Goal: Task Accomplishment & Management: Use online tool/utility

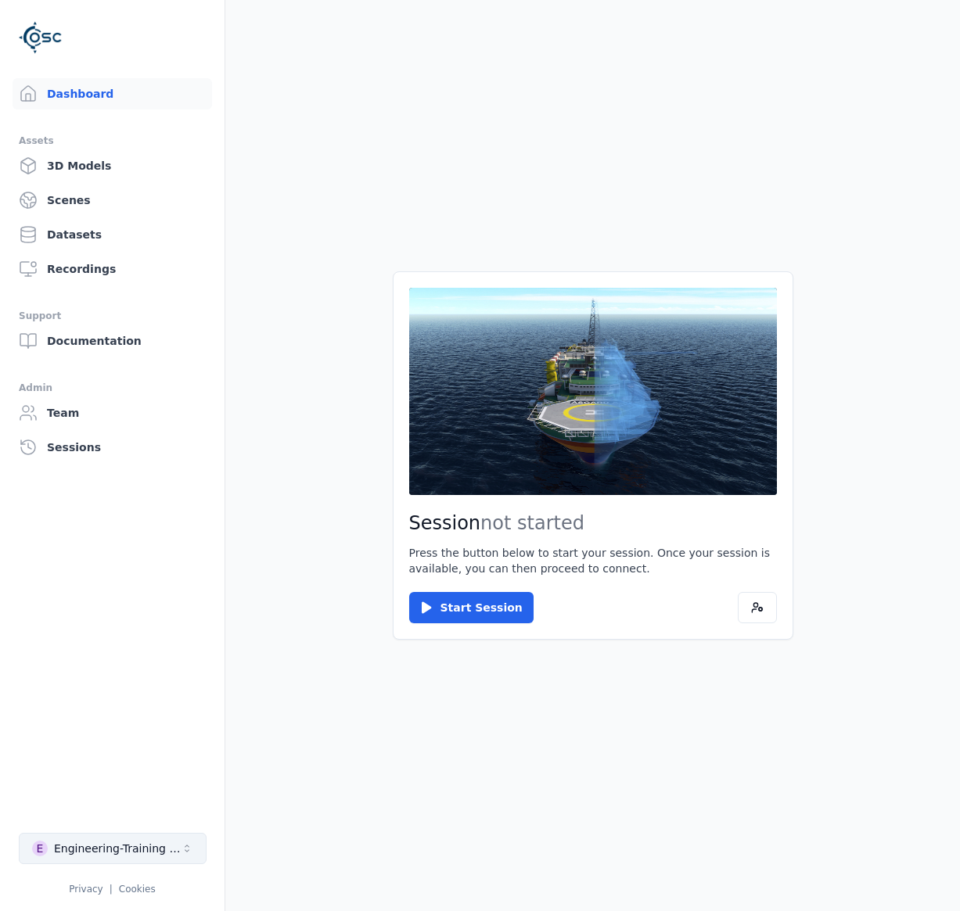
click at [92, 840] on button "E Engineering-Training (SSO Staging)" at bounding box center [113, 848] width 188 height 31
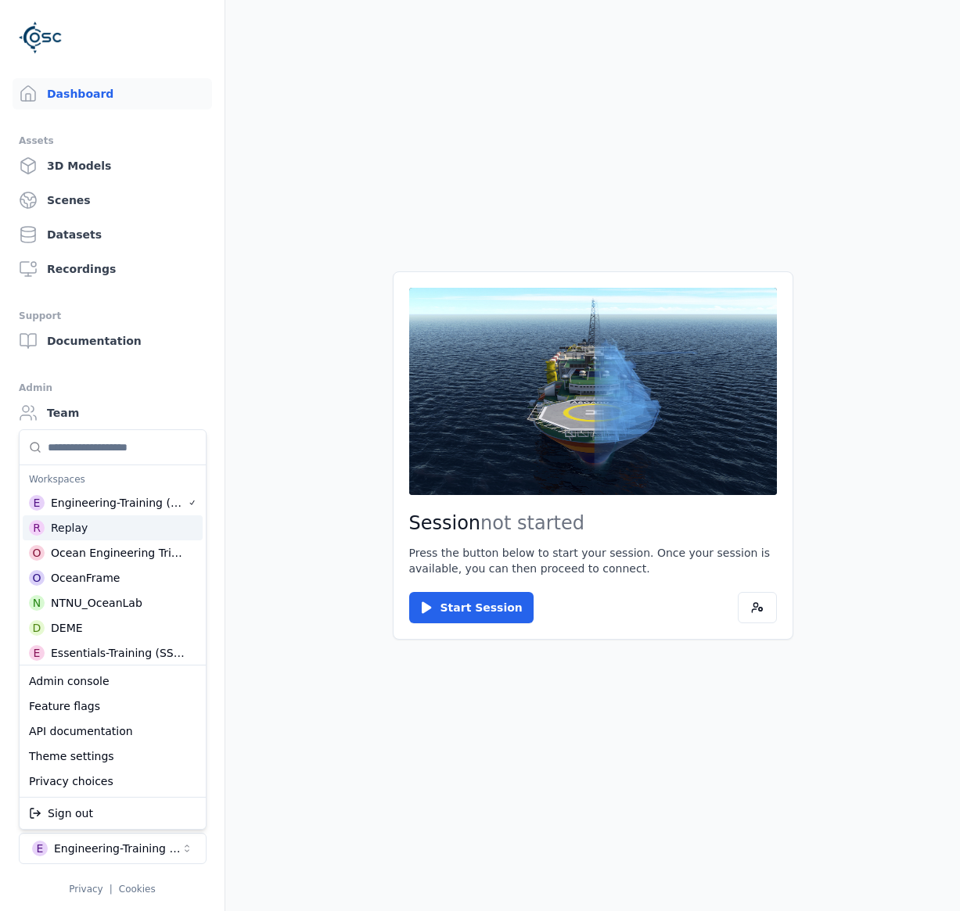
click at [94, 529] on div "R Replay" at bounding box center [113, 527] width 180 height 25
click at [396, 713] on html "Dashboard Assets 3D Models Scenes Datasets Recordings Support Documentation Adm…" at bounding box center [480, 455] width 960 height 911
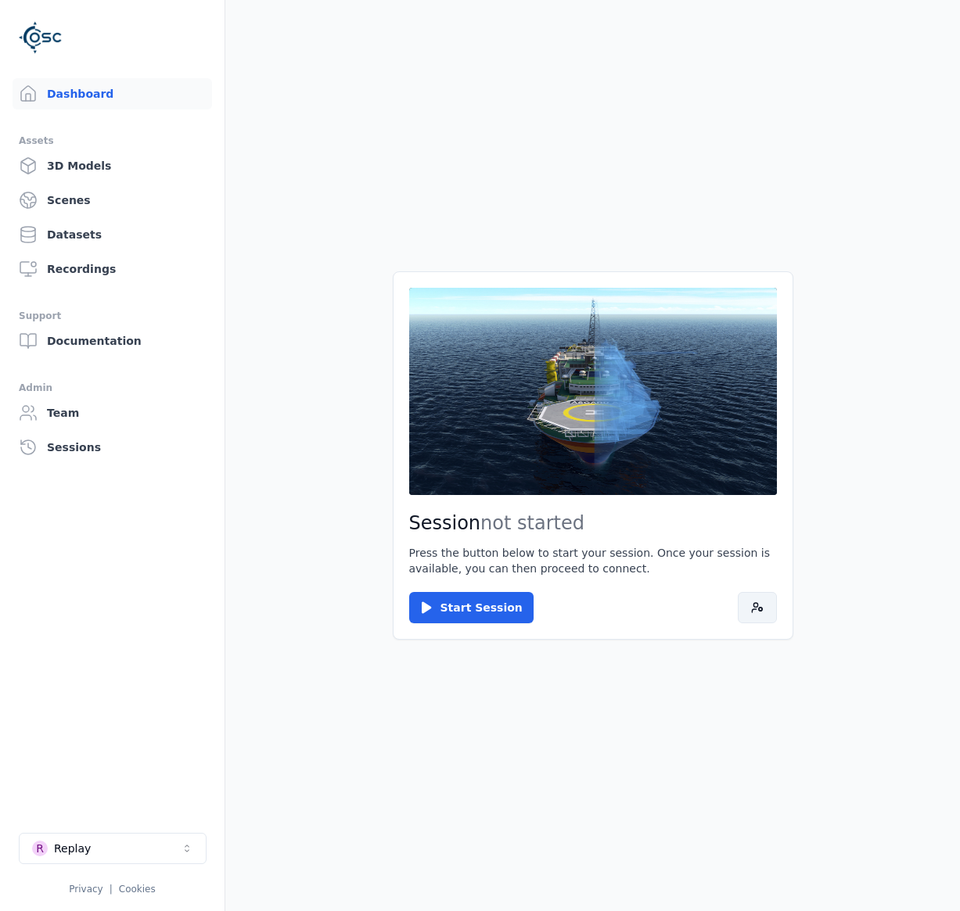
click at [760, 609] on icon at bounding box center [757, 608] width 13 height 13
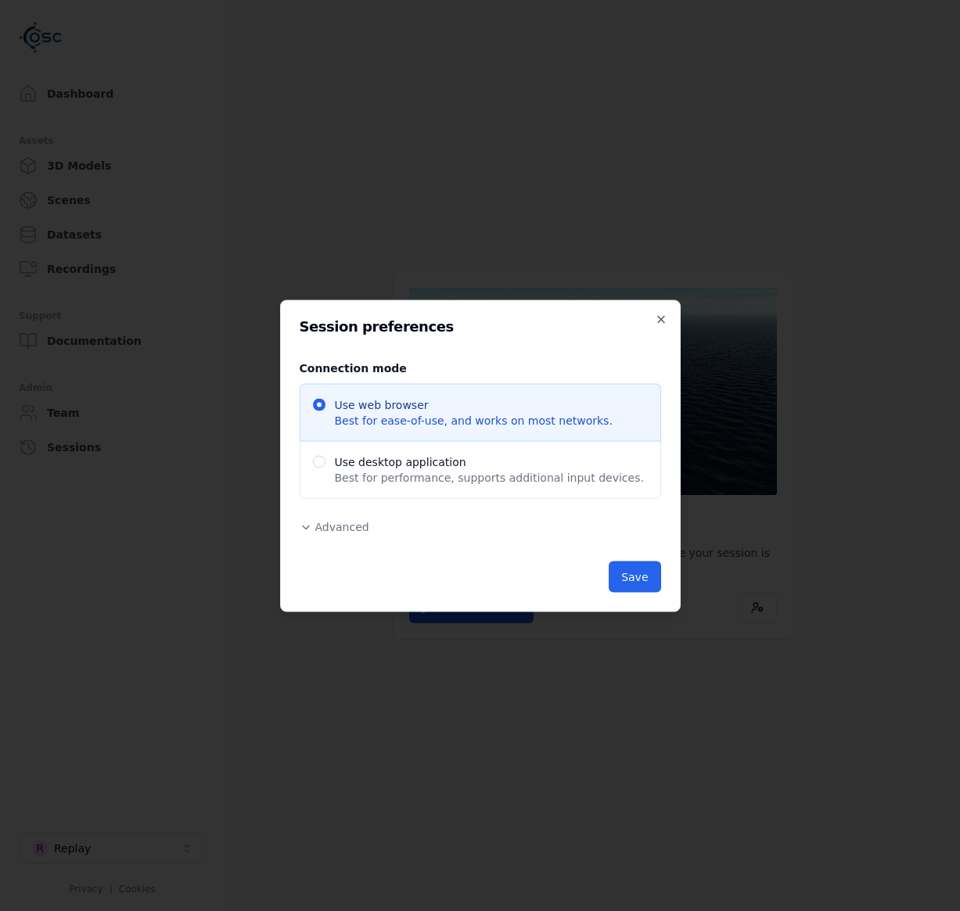
click at [345, 523] on span "Advanced" at bounding box center [342, 526] width 54 height 13
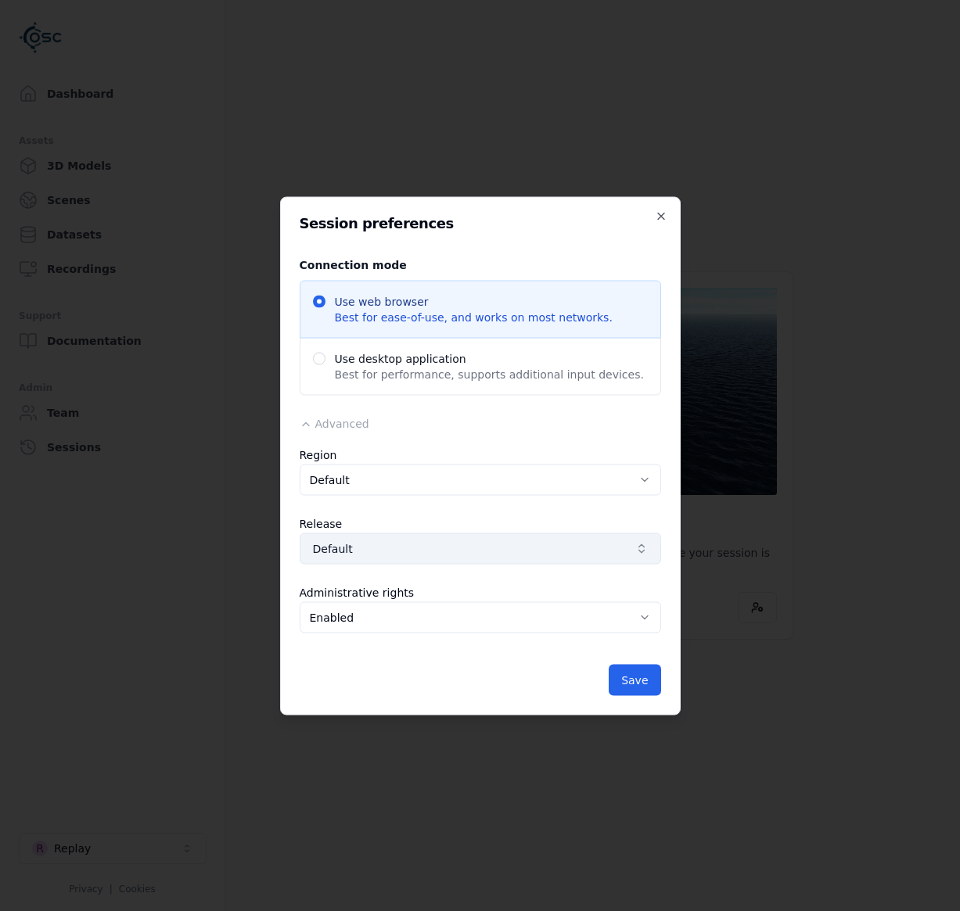
click at [483, 544] on span "Default" at bounding box center [471, 549] width 316 height 16
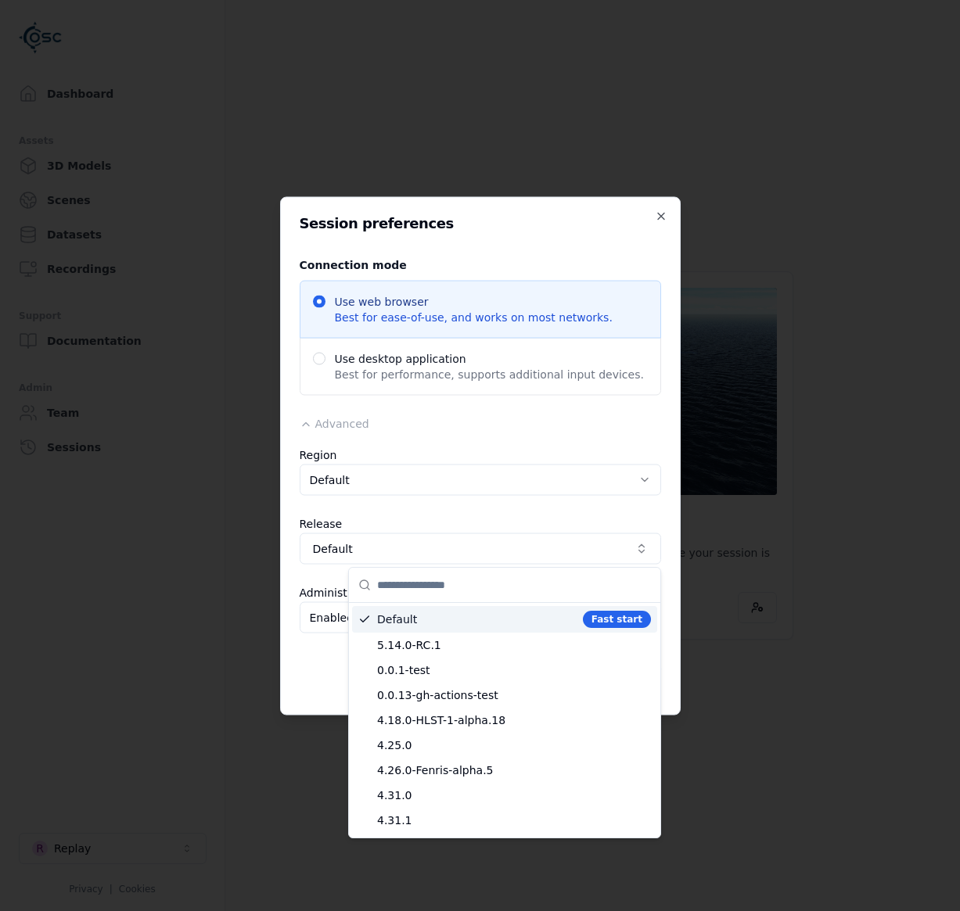
click at [314, 569] on div at bounding box center [480, 455] width 960 height 911
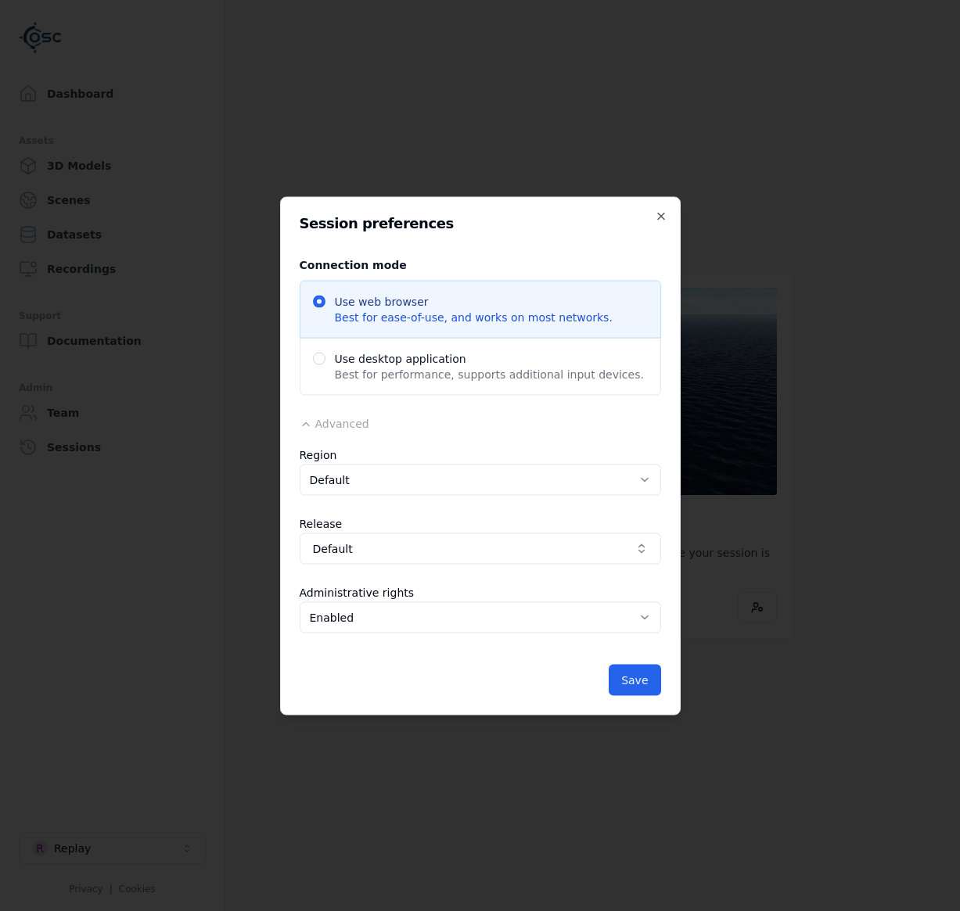
click at [352, 613] on body "Dashboard Assets 3D Models Scenes Datasets Recordings Support Documentation Adm…" at bounding box center [480, 455] width 960 height 911
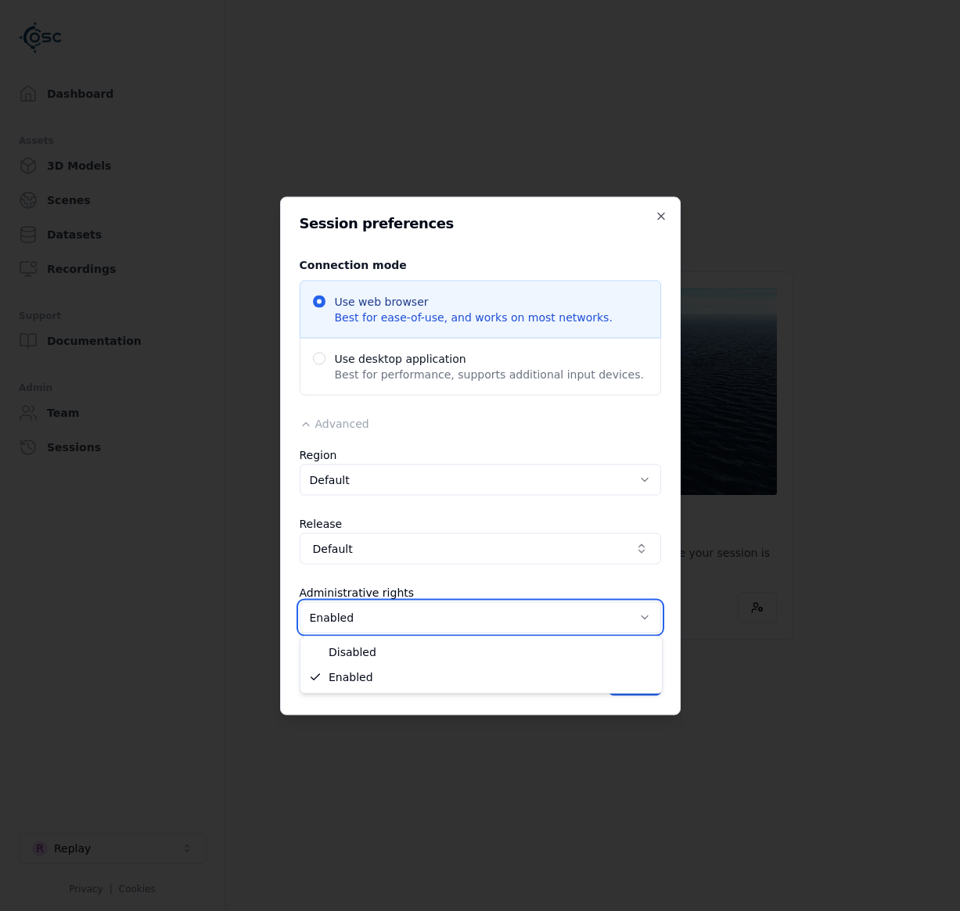
click at [352, 613] on body "Dashboard Assets 3D Models Scenes Datasets Recordings Support Documentation Adm…" at bounding box center [480, 455] width 960 height 911
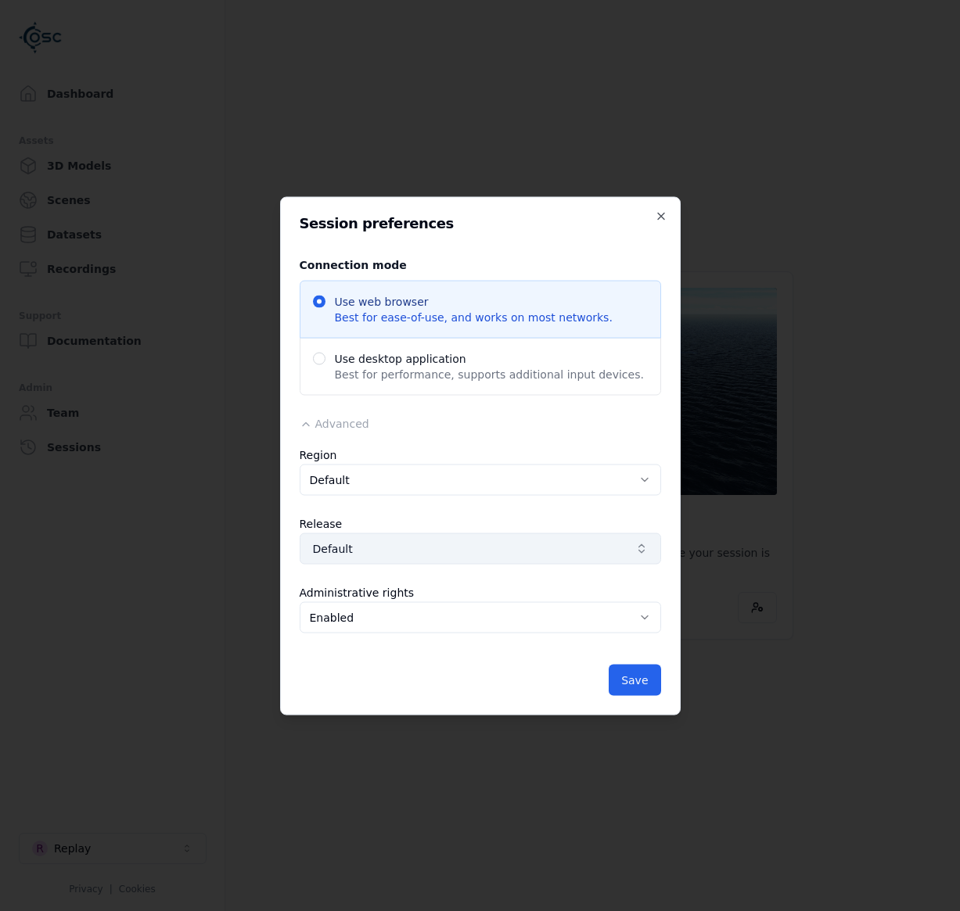
click at [376, 548] on span "Default" at bounding box center [471, 549] width 316 height 16
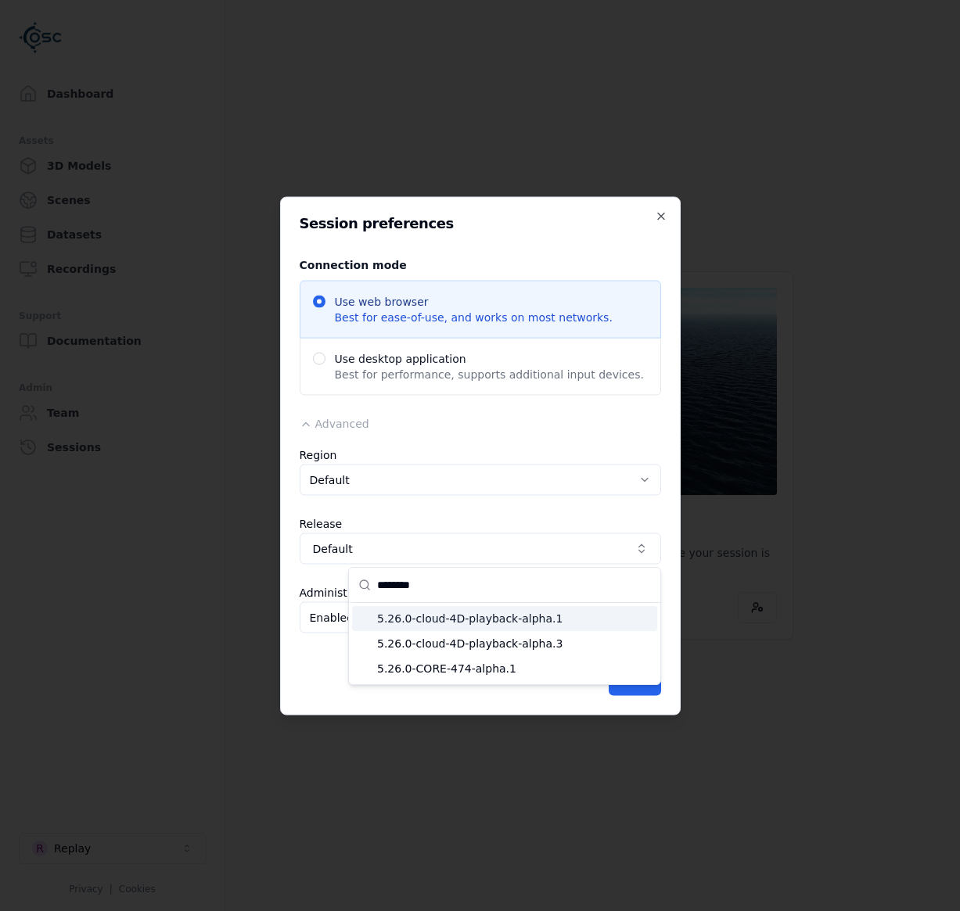
type input "********"
click at [459, 618] on span "5.26.0-cloud-4D-playback-alpha.1" at bounding box center [514, 619] width 274 height 16
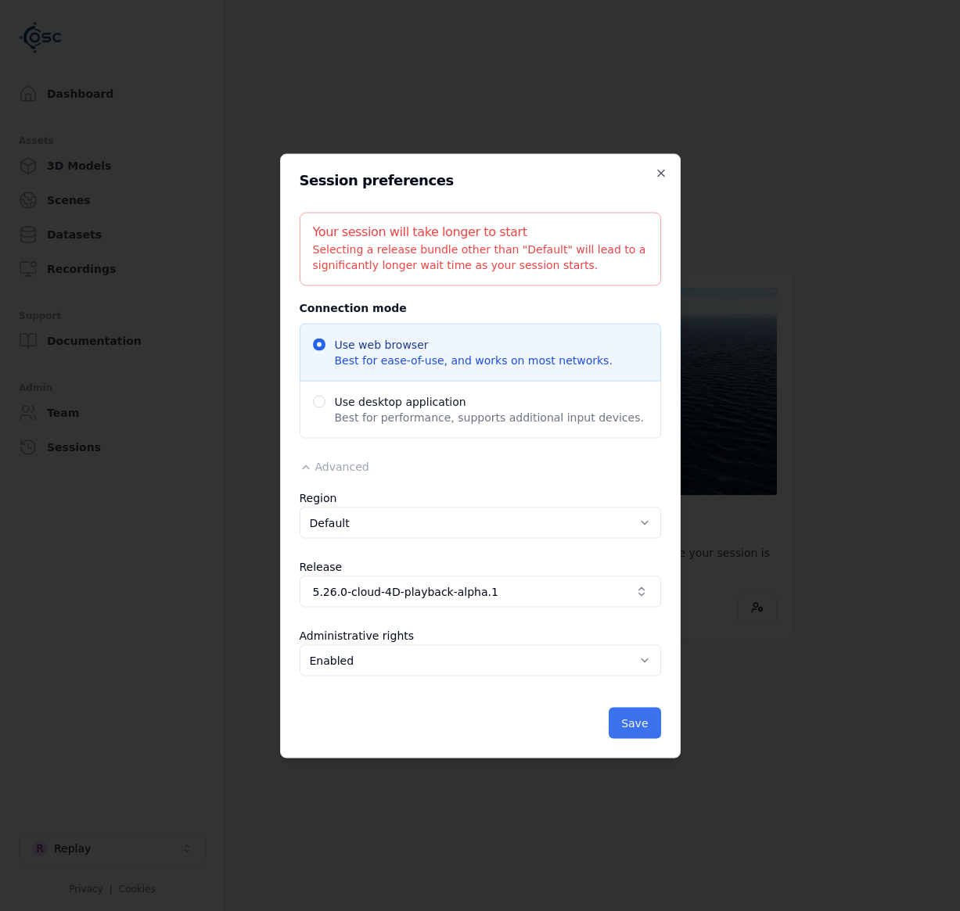
click at [638, 724] on button "Save" at bounding box center [635, 722] width 52 height 31
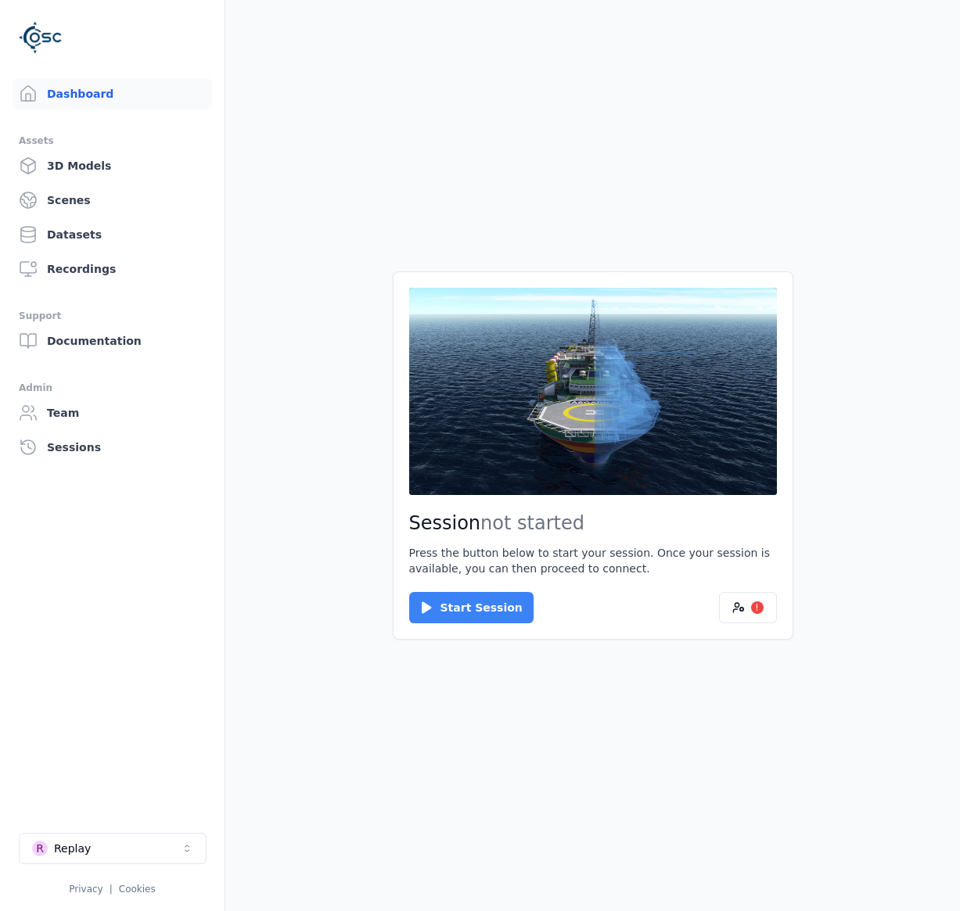
click at [480, 607] on button "Start Session" at bounding box center [471, 607] width 124 height 31
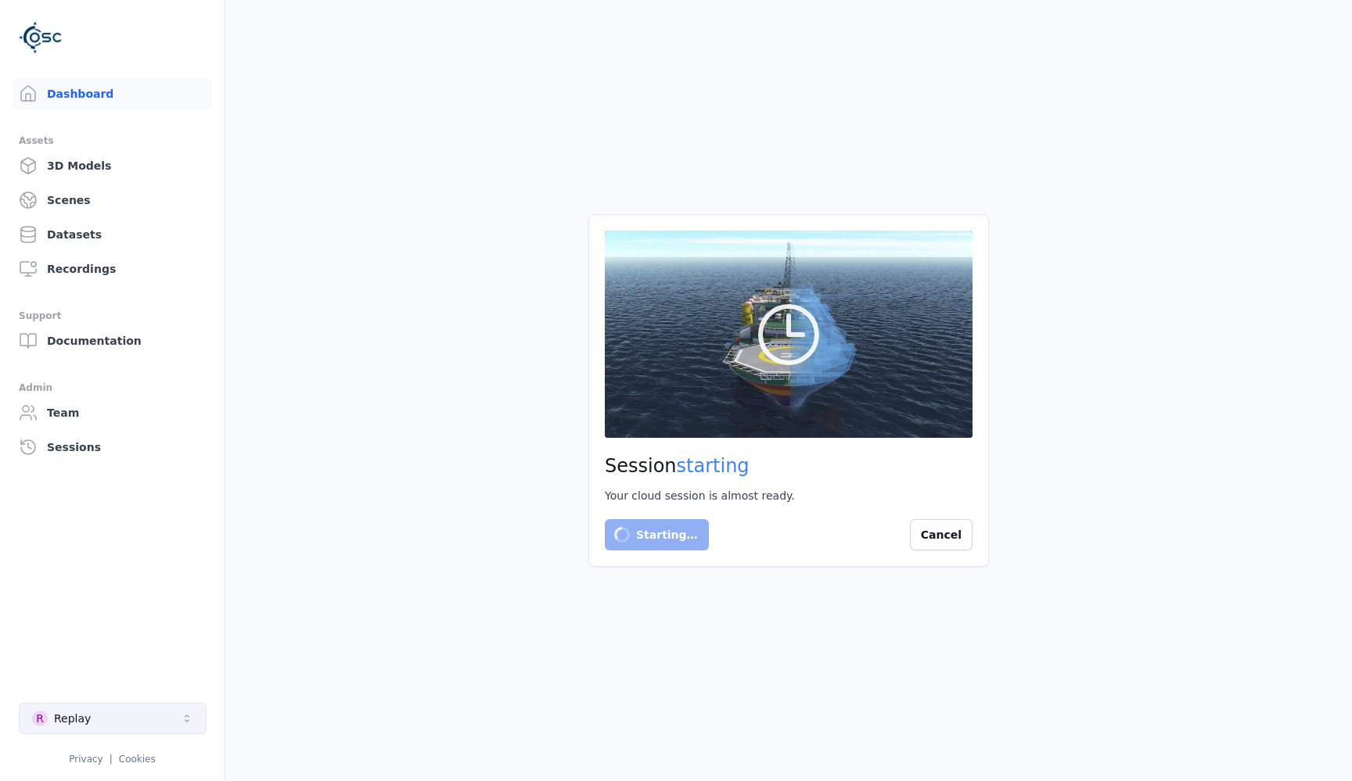
click at [103, 727] on button "R Replay" at bounding box center [113, 718] width 188 height 31
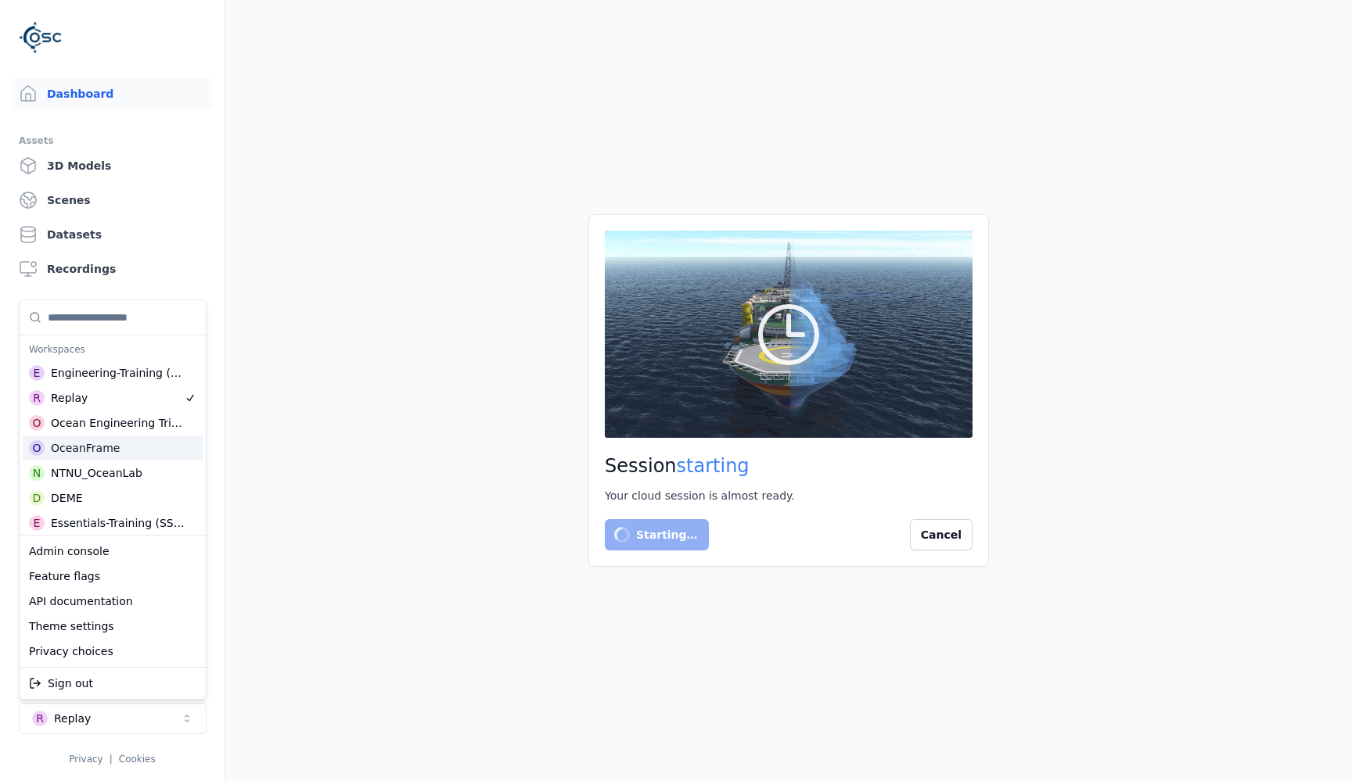
click at [98, 449] on div "OceanFrame" at bounding box center [85, 448] width 69 height 16
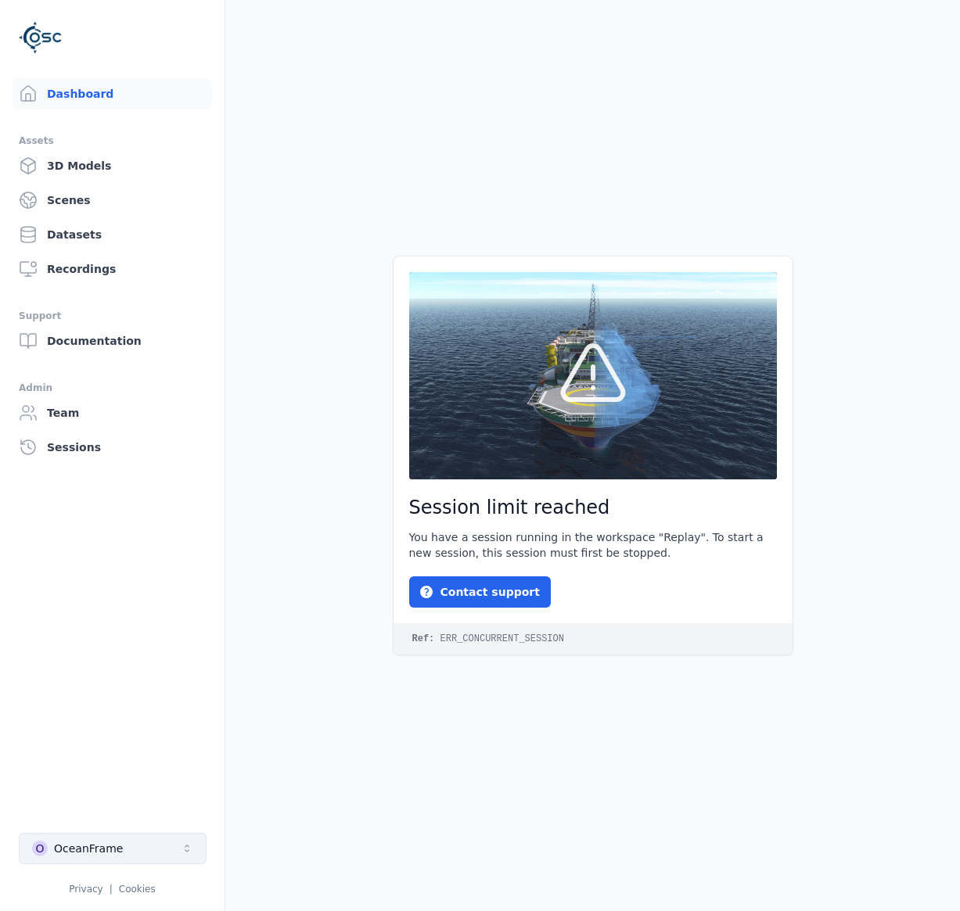
click at [114, 847] on div "OceanFrame" at bounding box center [88, 849] width 69 height 16
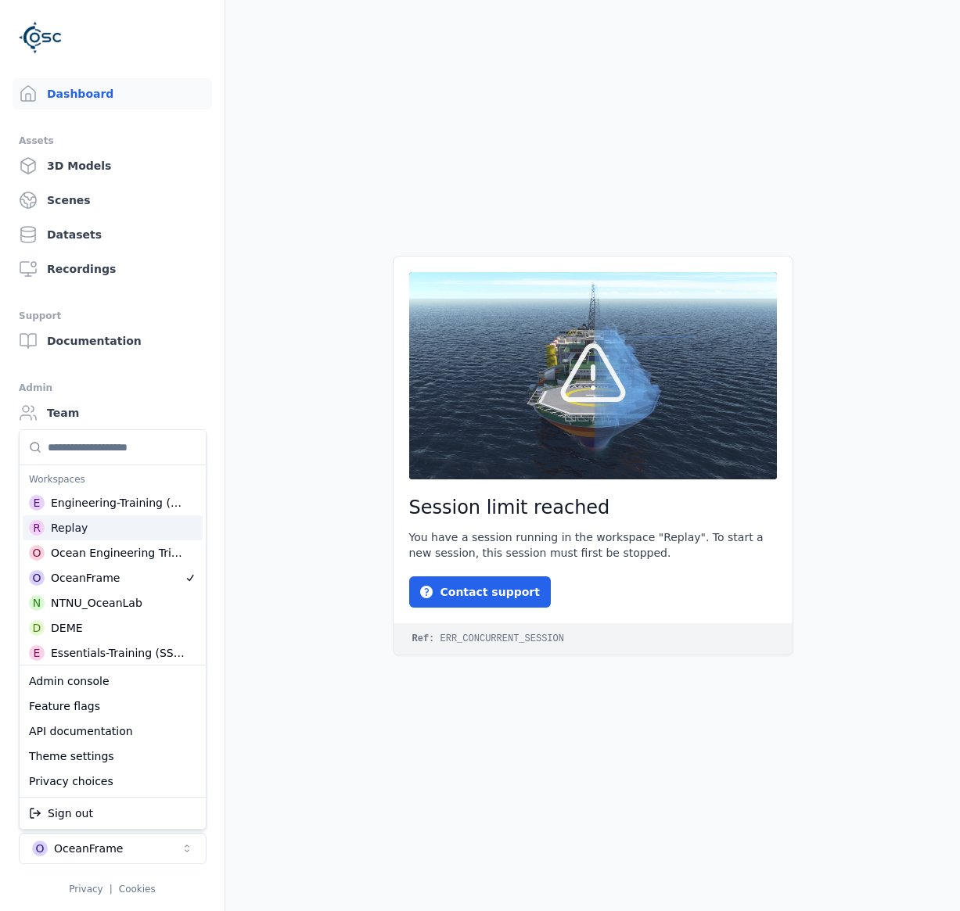
click at [120, 534] on div "R Replay" at bounding box center [113, 527] width 180 height 25
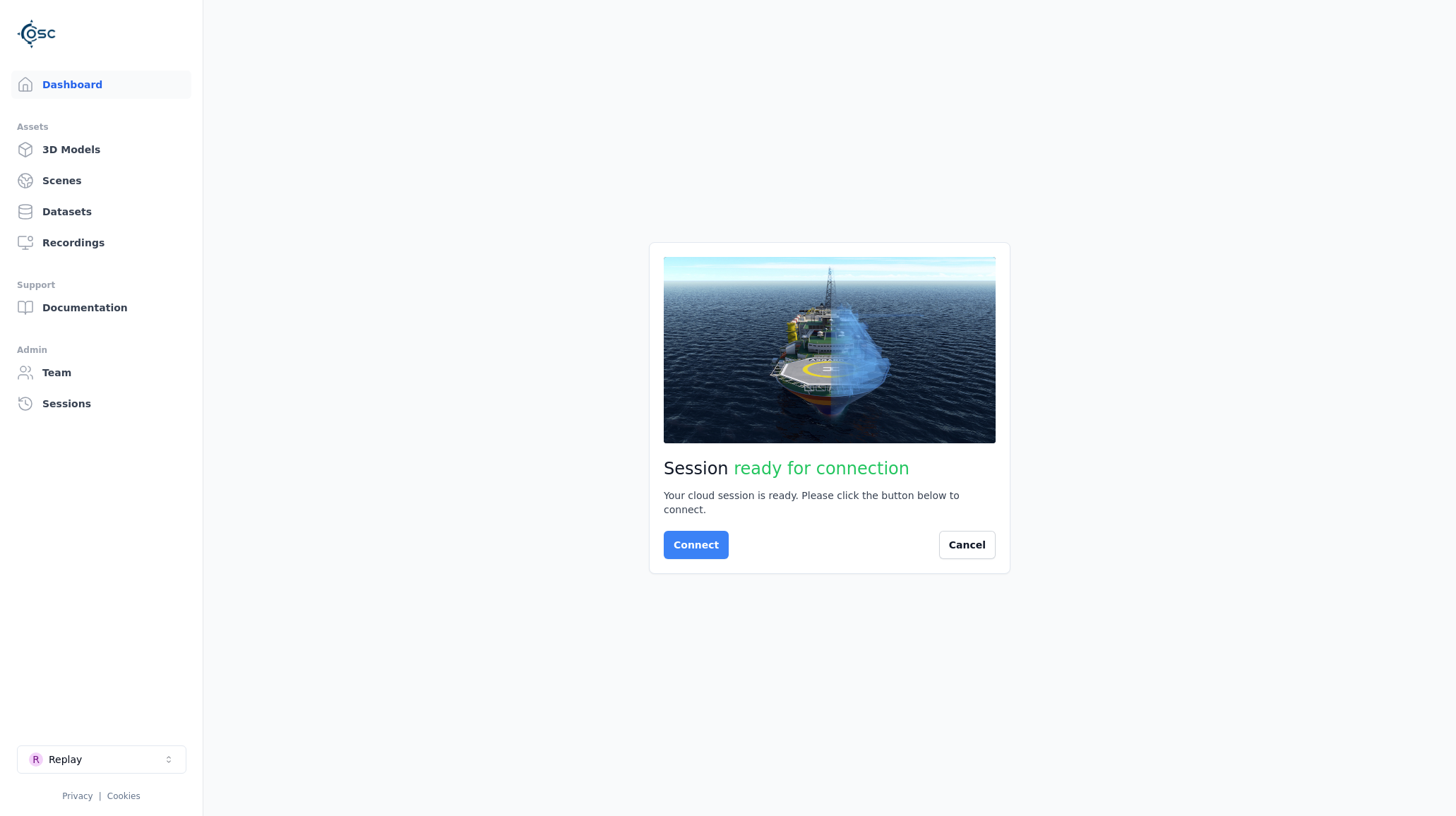
click at [711, 539] on button "Connect" at bounding box center [696, 544] width 65 height 28
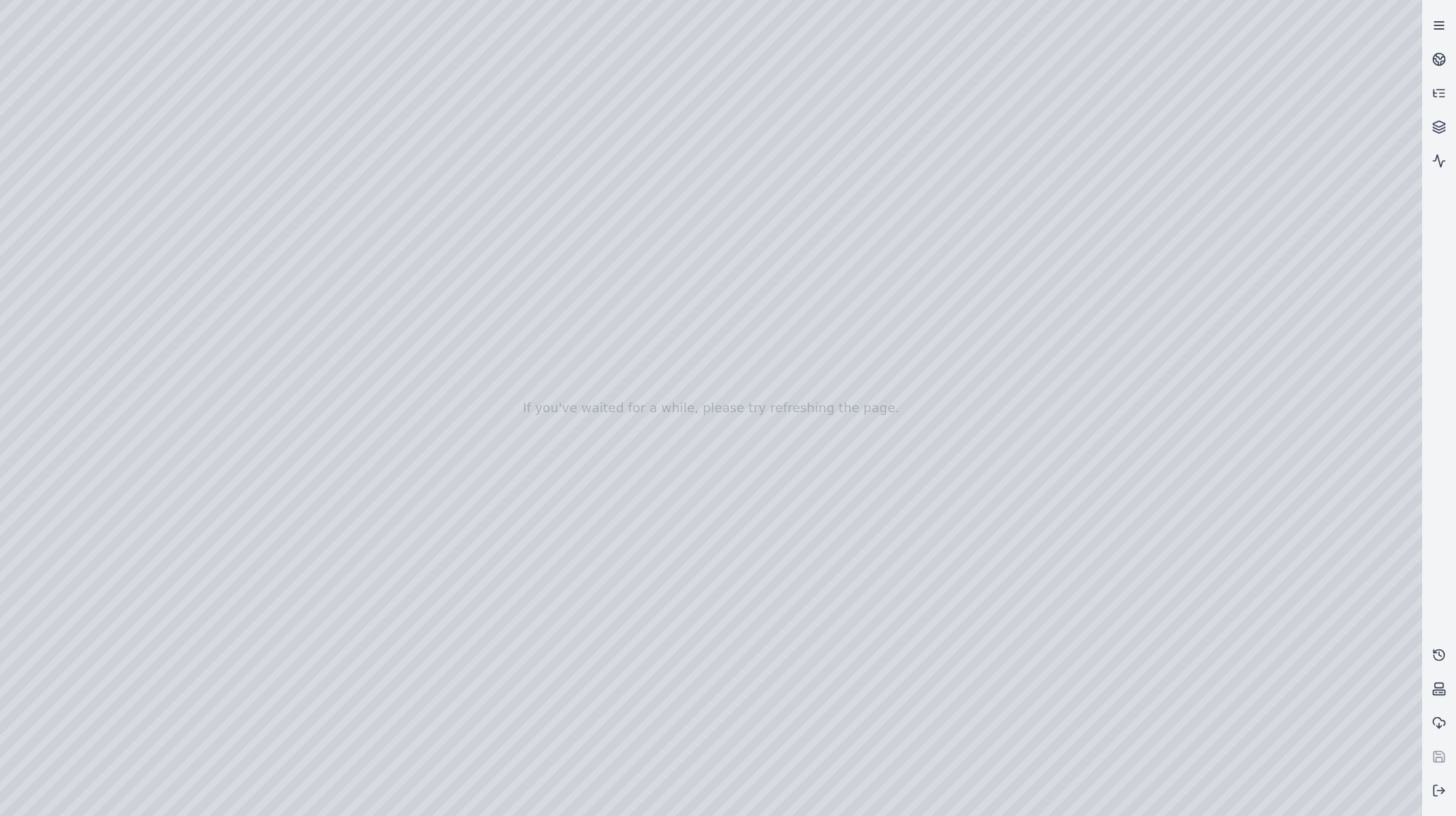
click at [866, 26] on link at bounding box center [1439, 25] width 34 height 34
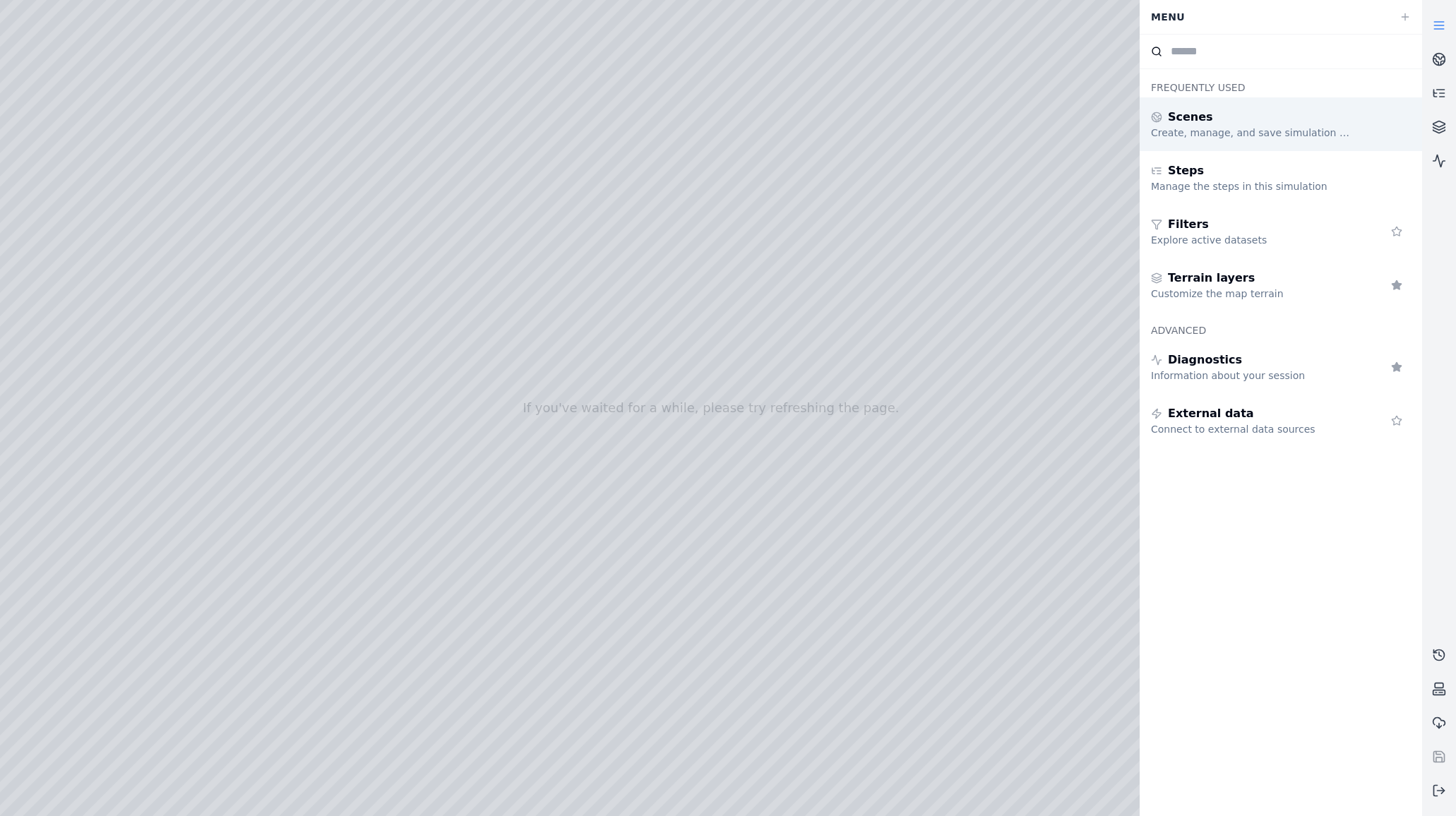
click at [866, 129] on div "Create, manage, and save simulation scenes" at bounding box center [1252, 133] width 203 height 14
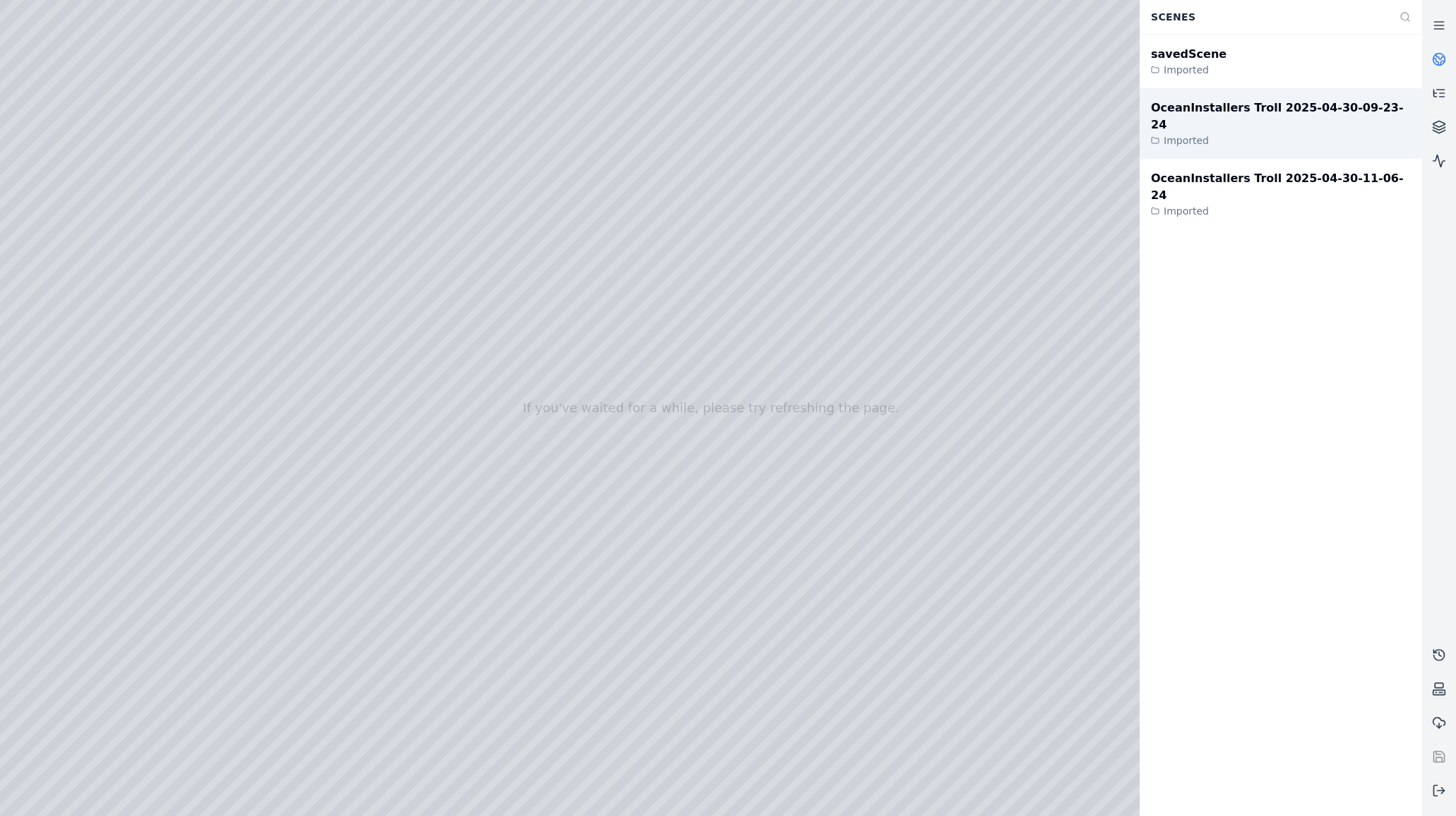
click at [866, 107] on div "OceanInstallers Troll 2025-04-30-09-23-24" at bounding box center [1281, 116] width 260 height 34
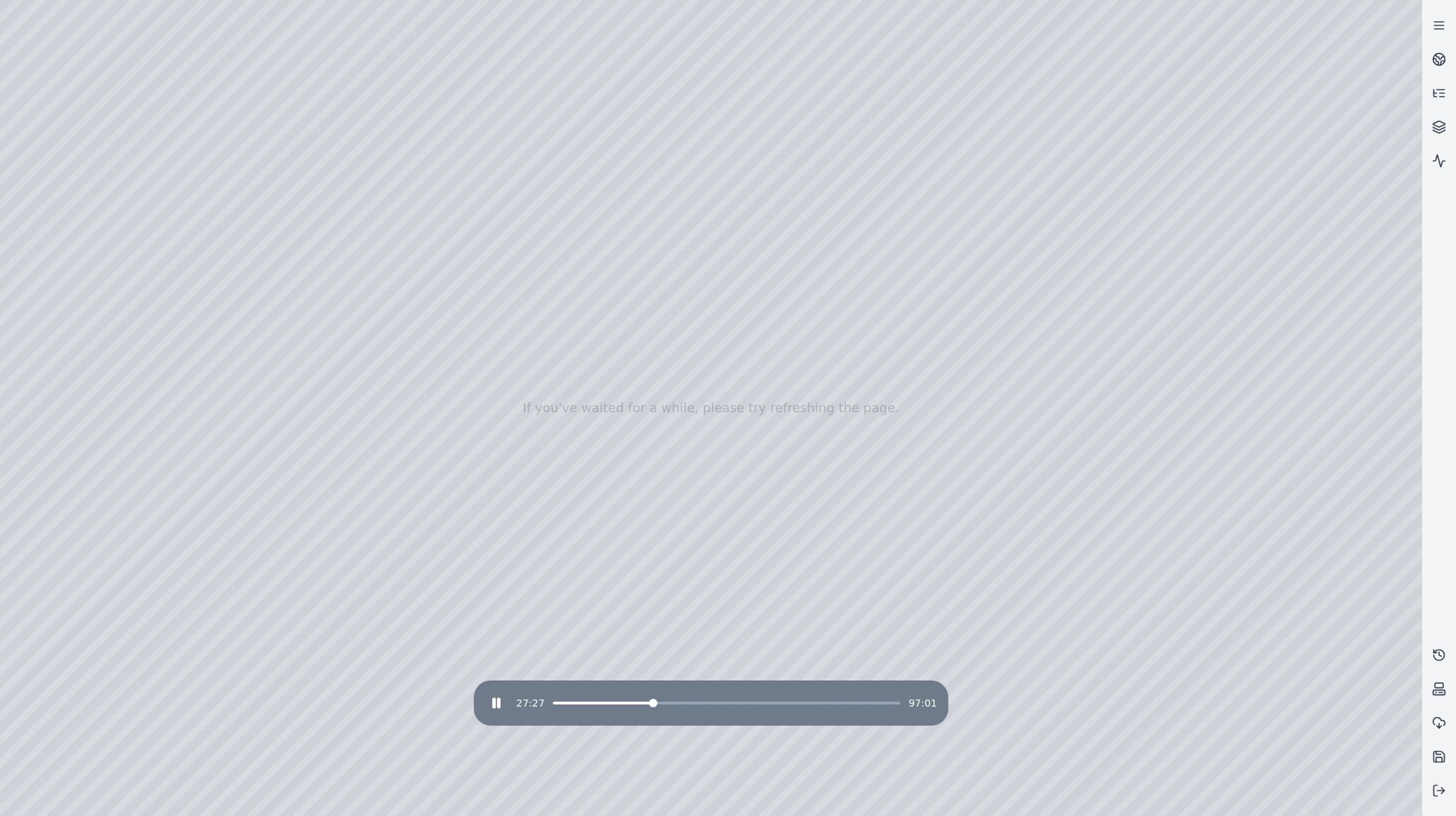
click at [651, 707] on span at bounding box center [653, 702] width 8 height 8
drag, startPoint x: 514, startPoint y: 468, endPoint x: 666, endPoint y: 514, distance: 158.8
click at [667, 702] on span at bounding box center [668, 702] width 8 height 8
drag, startPoint x: 507, startPoint y: 492, endPoint x: 753, endPoint y: 473, distance: 246.7
drag, startPoint x: 747, startPoint y: 598, endPoint x: 663, endPoint y: 573, distance: 87.6
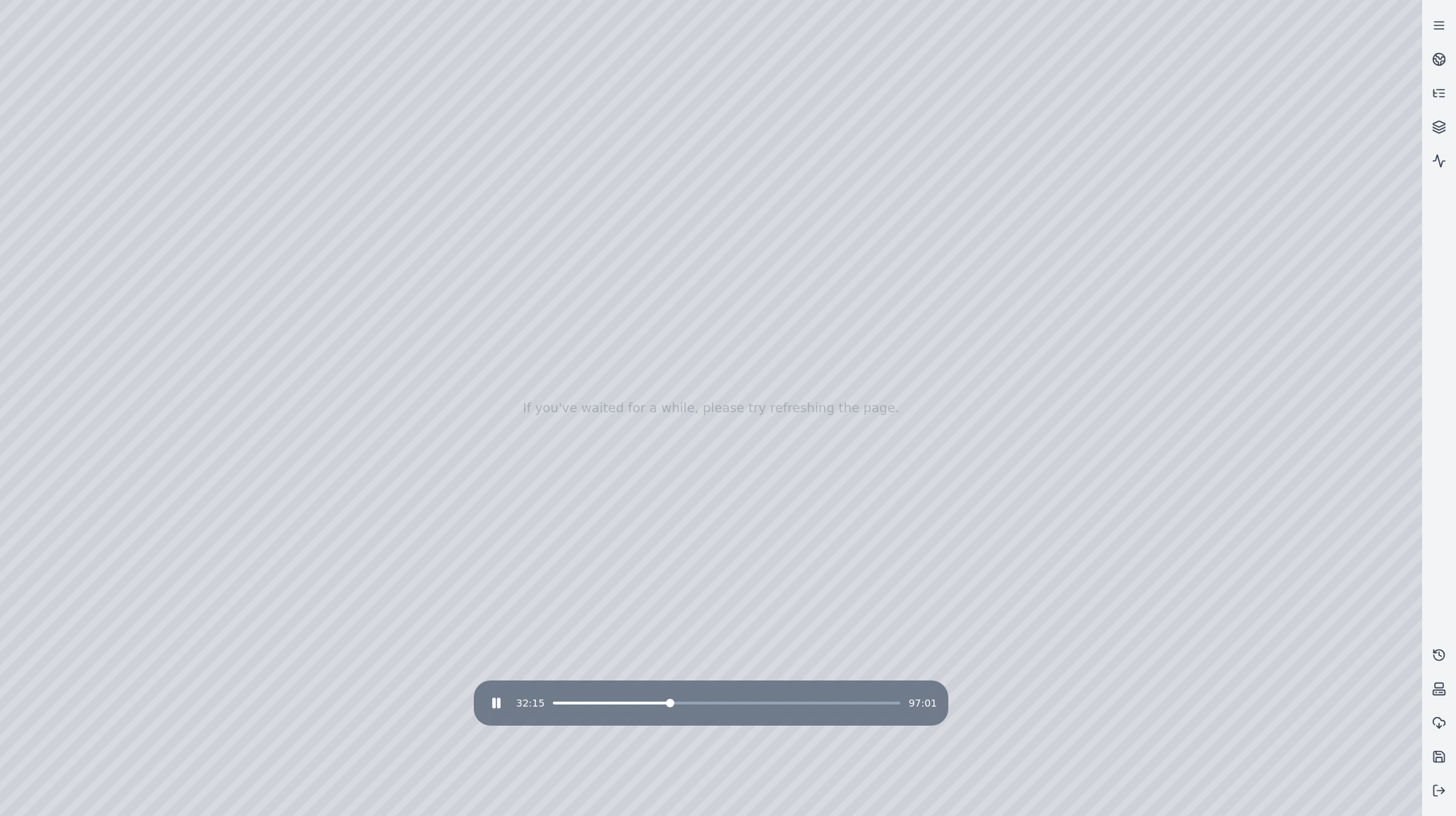
drag, startPoint x: 1155, startPoint y: 735, endPoint x: 1132, endPoint y: 682, distance: 57.8
drag, startPoint x: 1107, startPoint y: 683, endPoint x: 1132, endPoint y: 803, distance: 122.6
drag, startPoint x: 819, startPoint y: 433, endPoint x: 906, endPoint y: 592, distance: 181.2
drag, startPoint x: 792, startPoint y: 497, endPoint x: 878, endPoint y: 599, distance: 133.4
drag, startPoint x: 731, startPoint y: 532, endPoint x: 639, endPoint y: 605, distance: 117.4
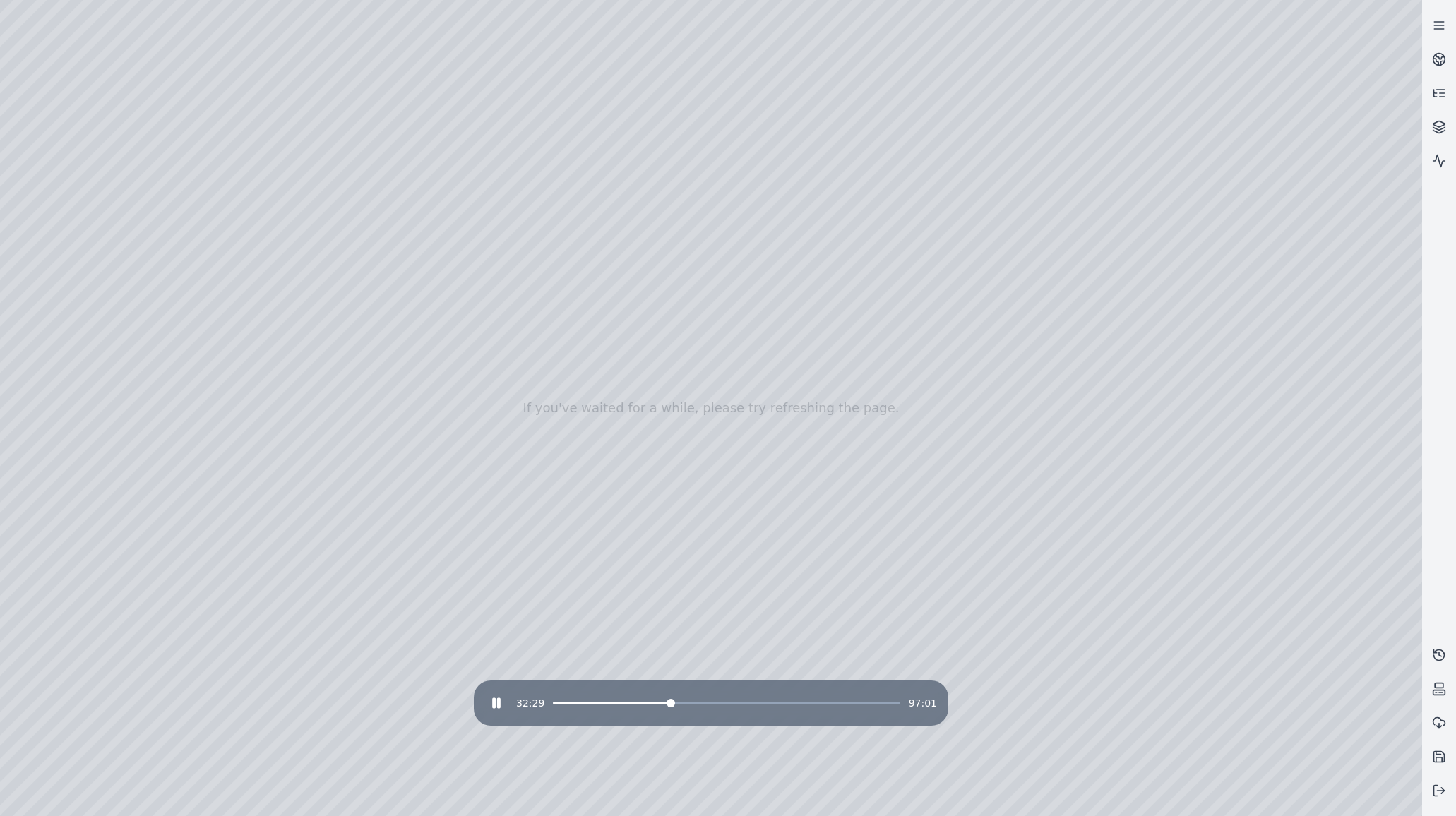
drag, startPoint x: 336, startPoint y: 688, endPoint x: 403, endPoint y: 446, distance: 251.1
drag, startPoint x: 583, startPoint y: 563, endPoint x: 1009, endPoint y: 607, distance: 428.3
drag, startPoint x: 838, startPoint y: 569, endPoint x: 934, endPoint y: 588, distance: 97.9
drag, startPoint x: 934, startPoint y: 588, endPoint x: 866, endPoint y: 568, distance: 70.9
click at [495, 704] on rect at bounding box center [494, 703] width 2 height 9
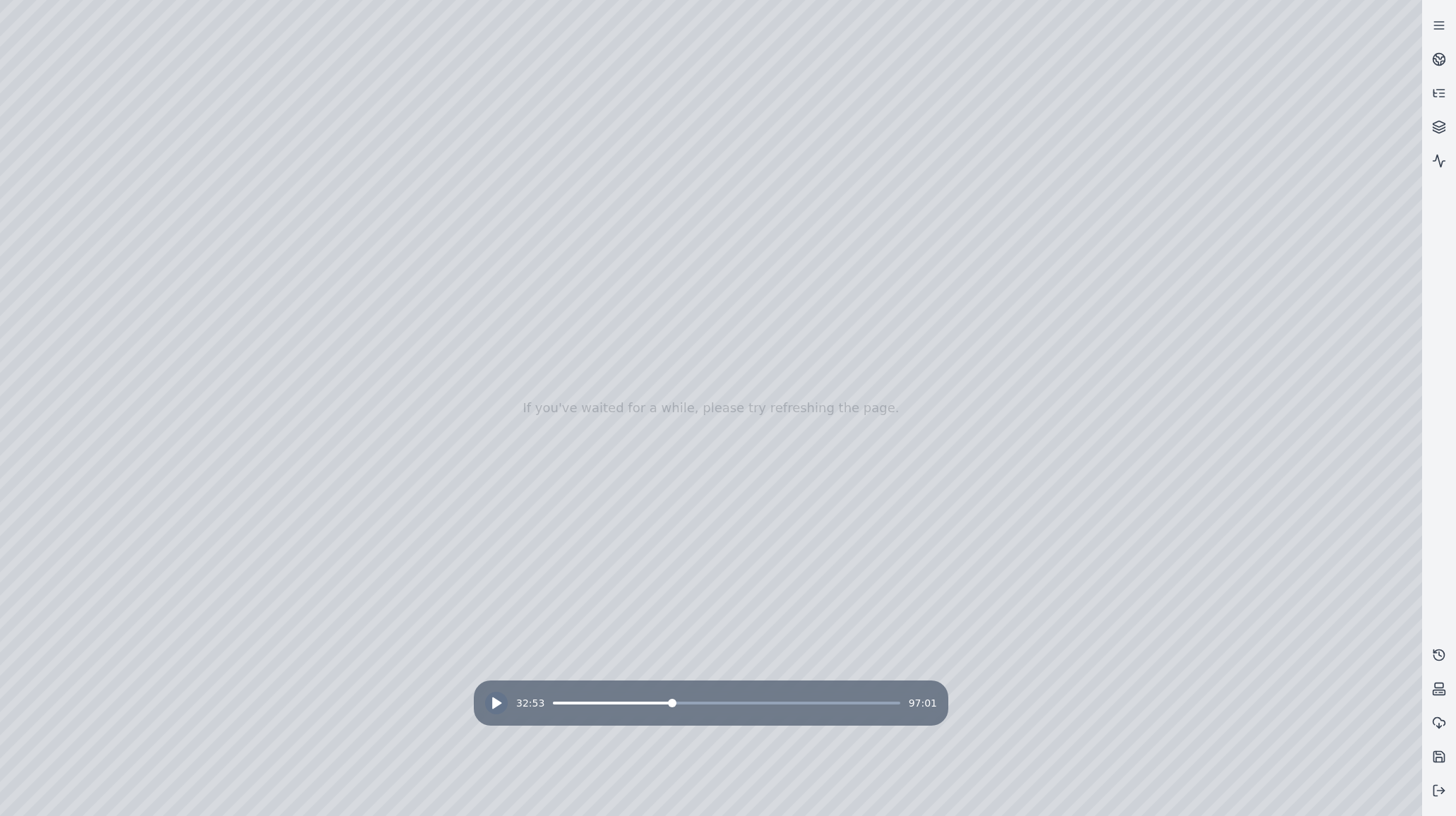
drag, startPoint x: 508, startPoint y: 576, endPoint x: 533, endPoint y: 574, distance: 25.1
drag, startPoint x: 883, startPoint y: 544, endPoint x: 846, endPoint y: 544, distance: 37.0
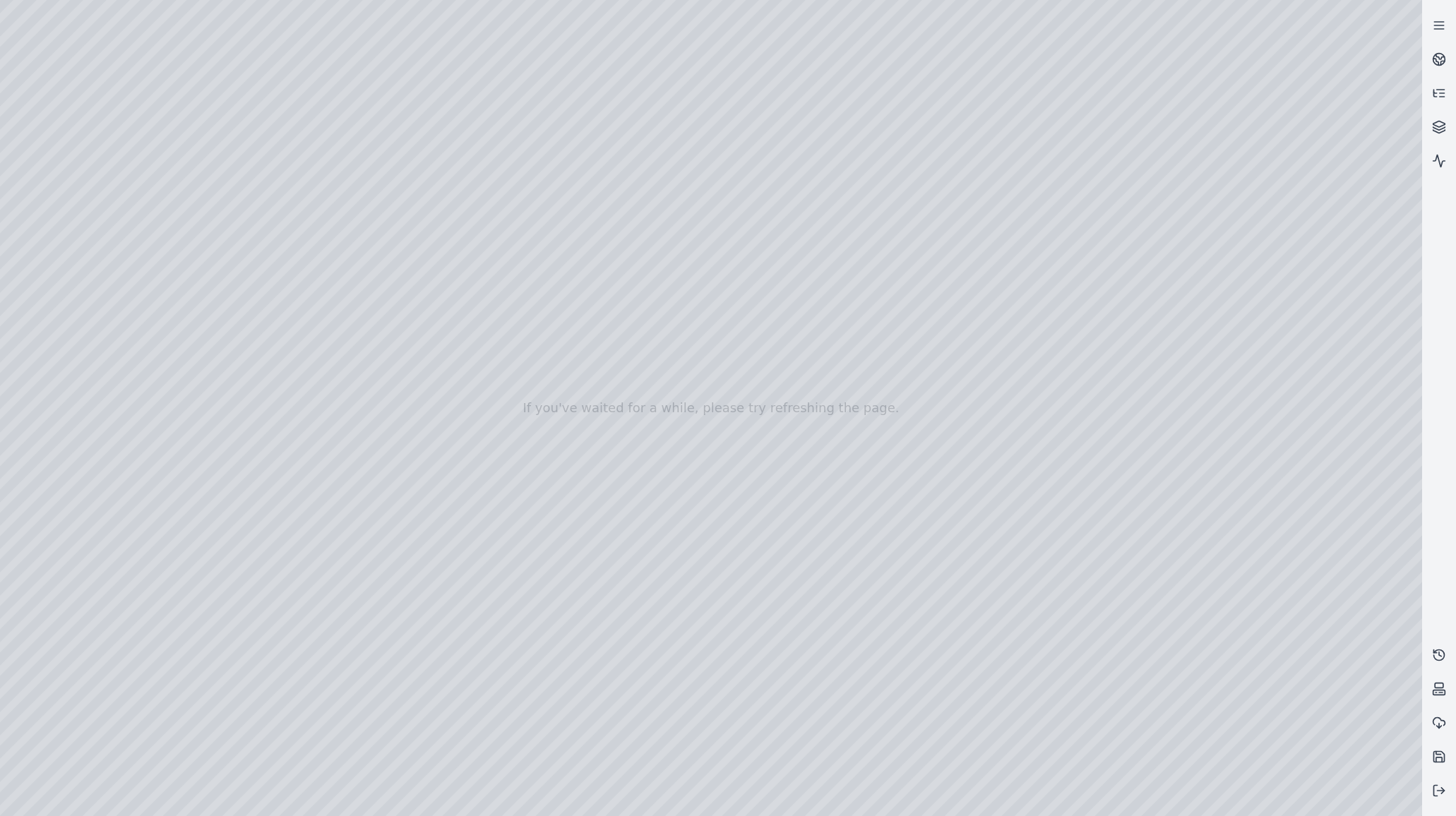
click at [656, 702] on span at bounding box center [657, 702] width 8 height 8
drag, startPoint x: 443, startPoint y: 617, endPoint x: 470, endPoint y: 605, distance: 29.5
drag, startPoint x: 684, startPoint y: 321, endPoint x: 660, endPoint y: 348, distance: 36.1
